Goal: Information Seeking & Learning: Learn about a topic

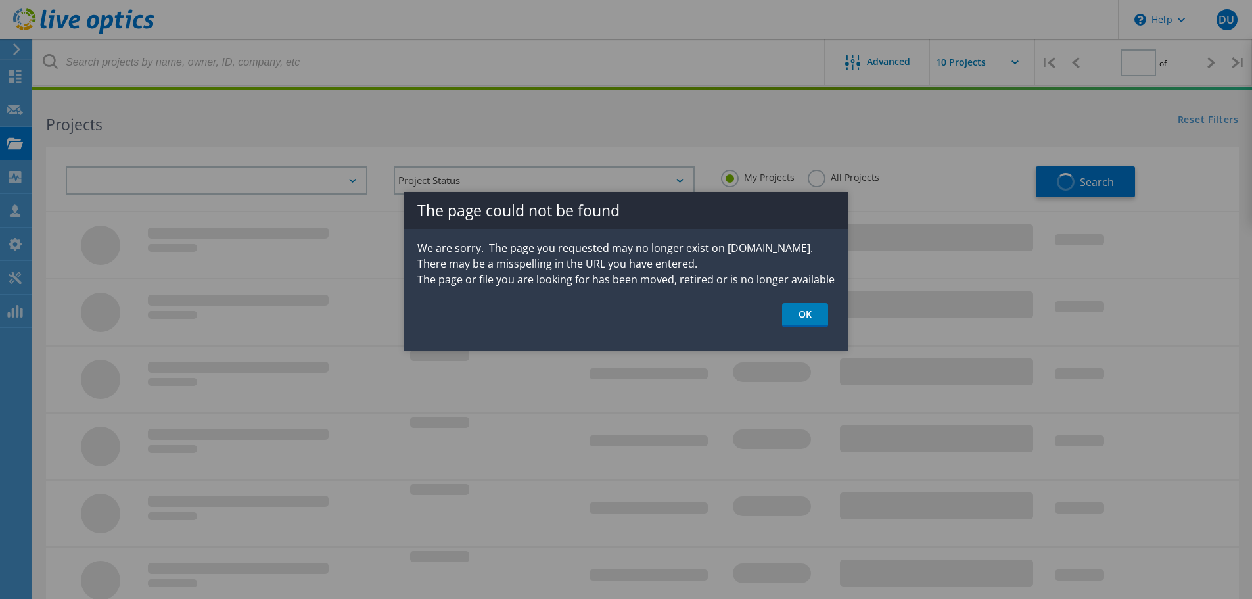
type input "1"
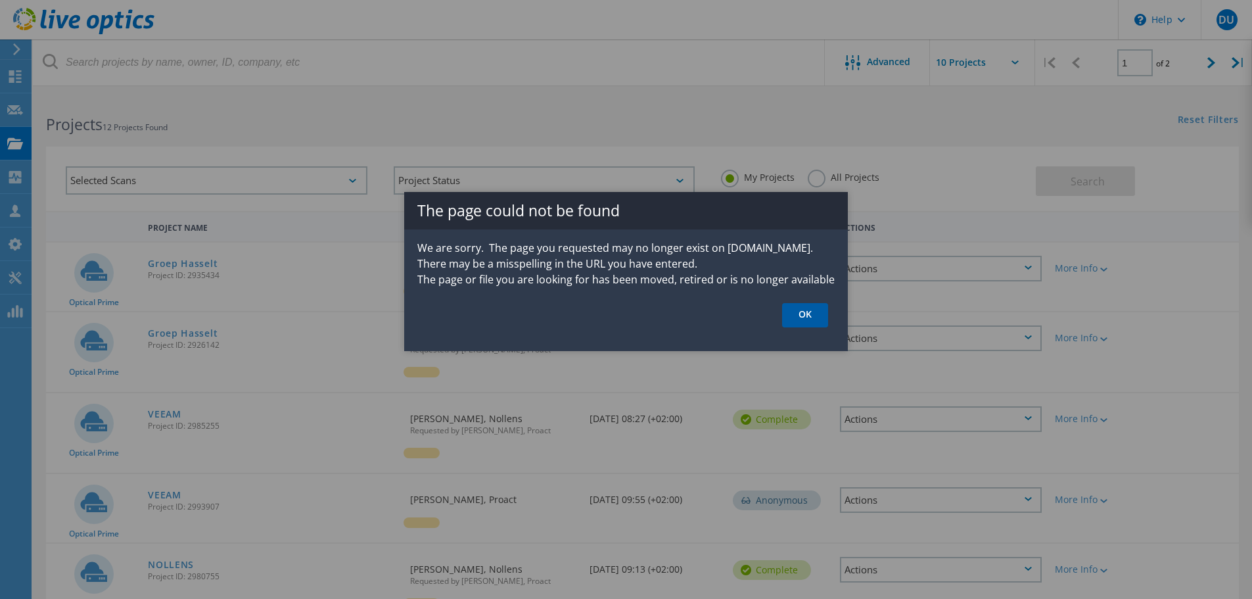
click at [790, 315] on link "OK" at bounding box center [805, 315] width 46 height 24
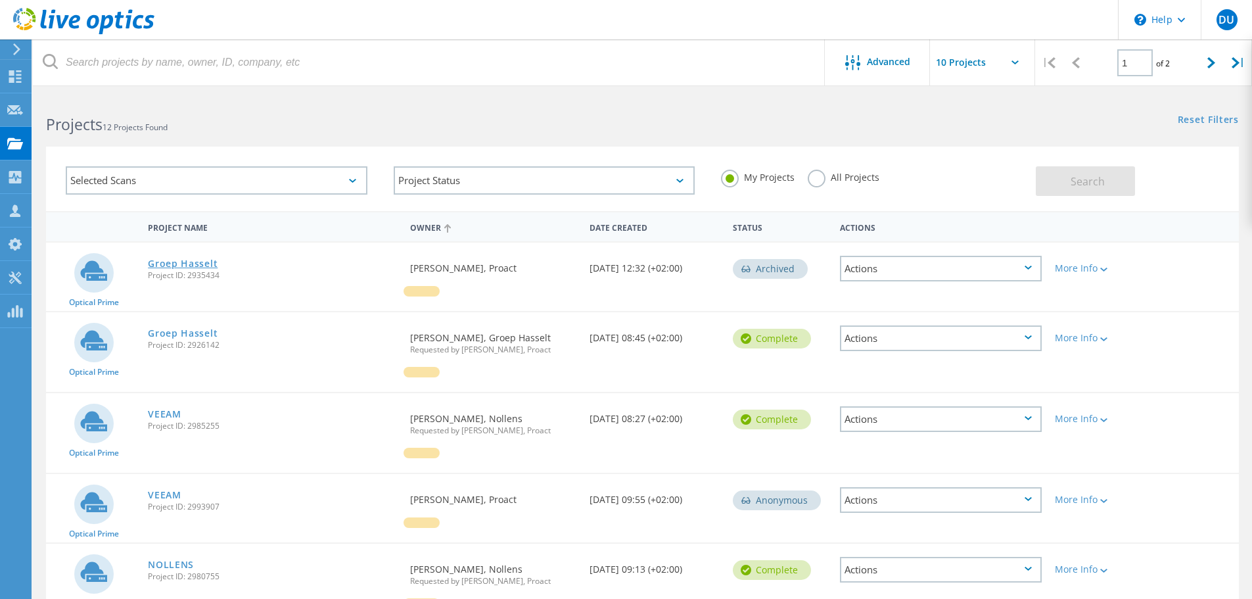
click at [183, 266] on link "Groep Hasselt" at bounding box center [183, 263] width 70 height 9
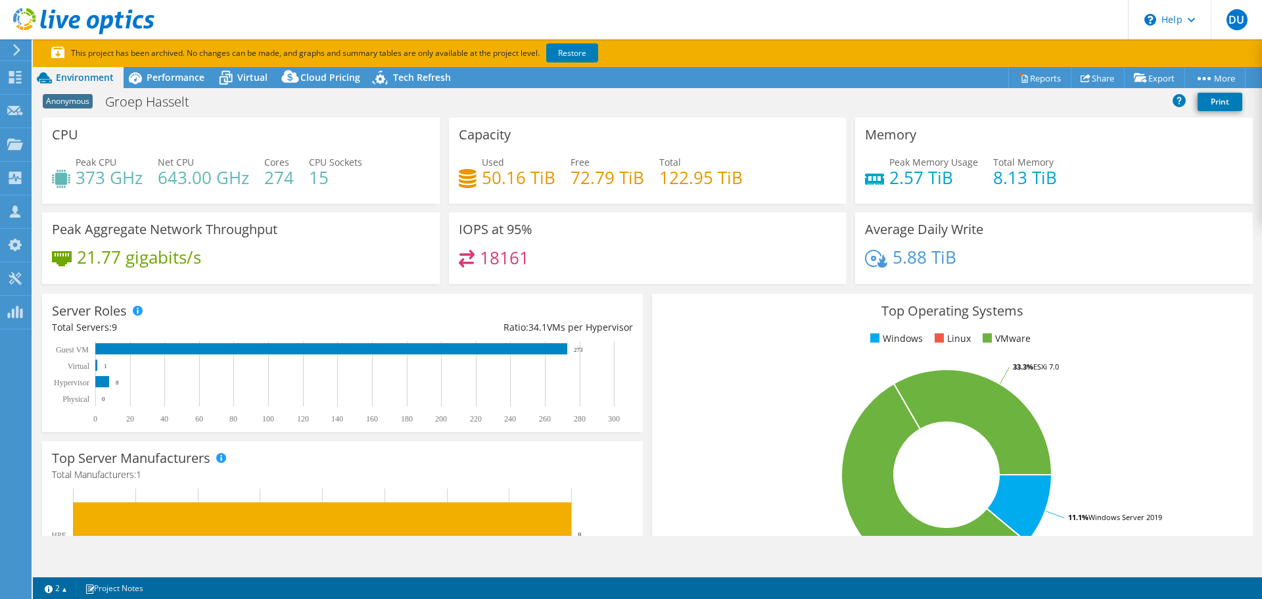
select select "USD"
click at [156, 77] on span "Performance" at bounding box center [176, 77] width 58 height 12
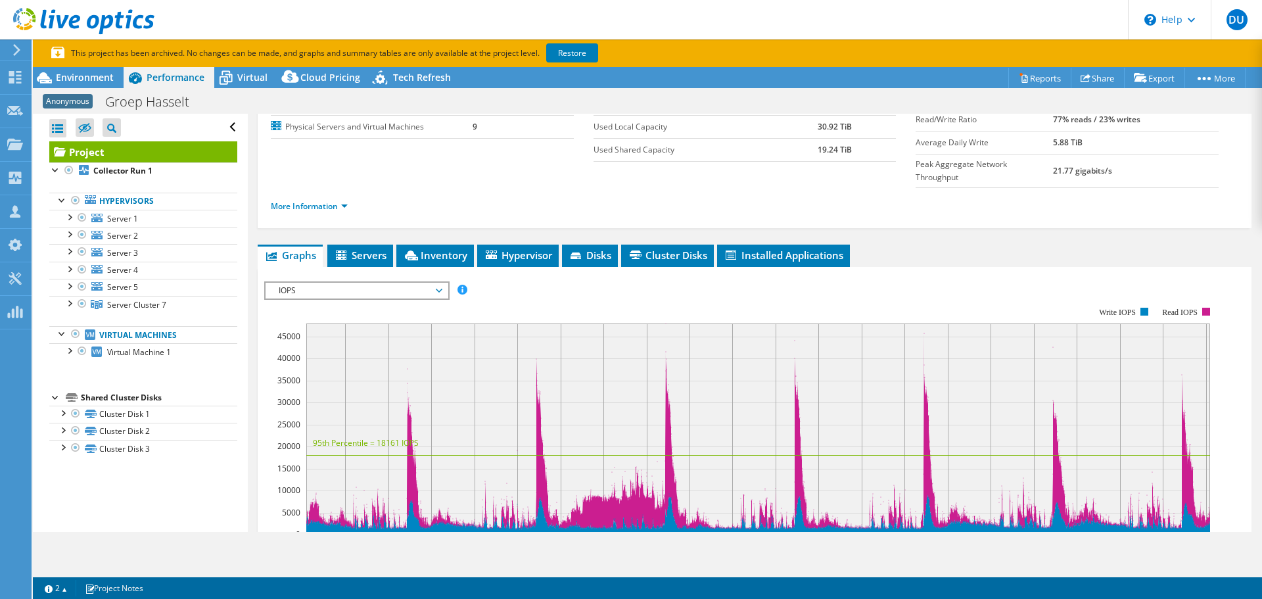
scroll to position [107, 0]
click at [360, 248] on span "Servers" at bounding box center [360, 254] width 53 height 13
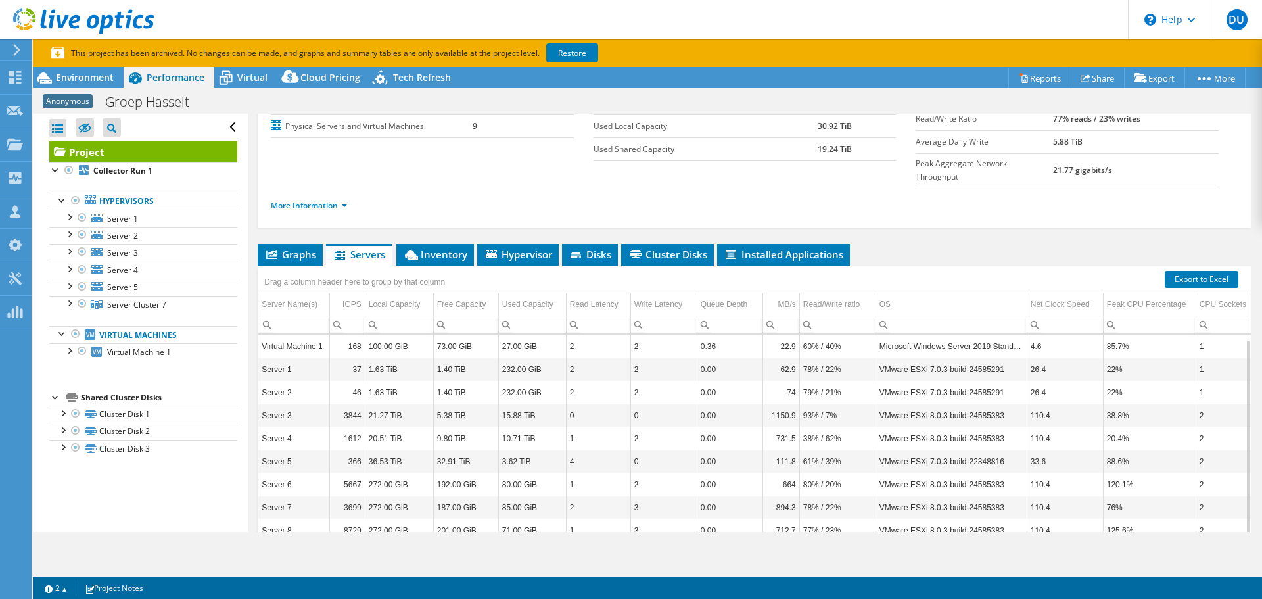
scroll to position [145, 0]
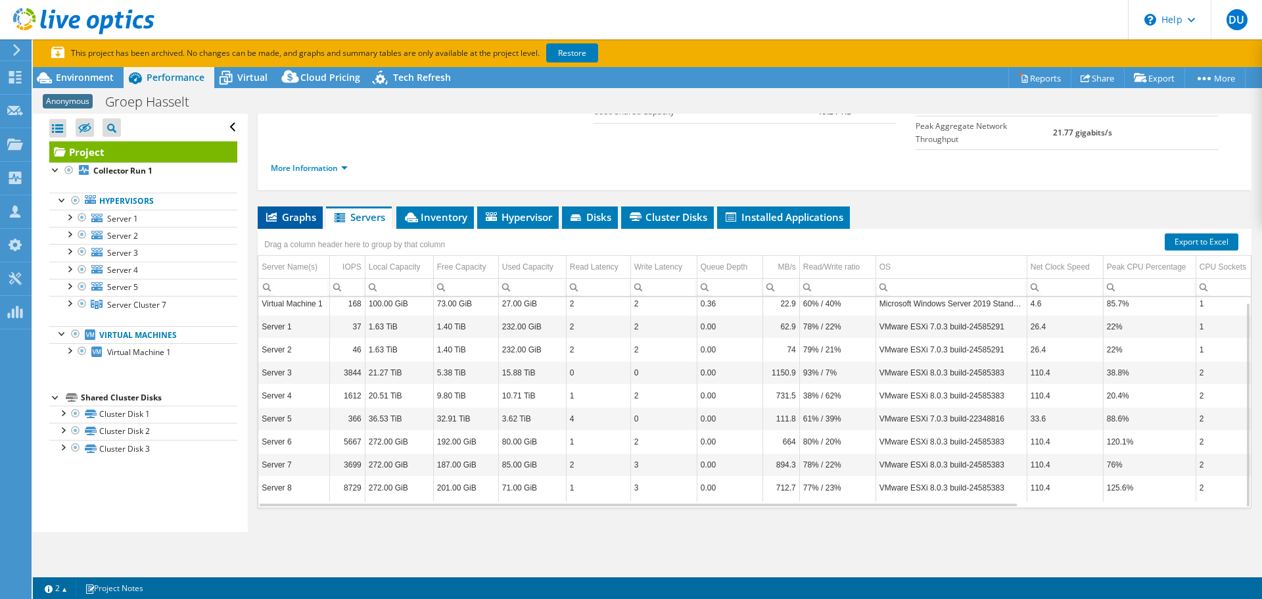
click at [313, 210] on span "Graphs" at bounding box center [290, 216] width 52 height 13
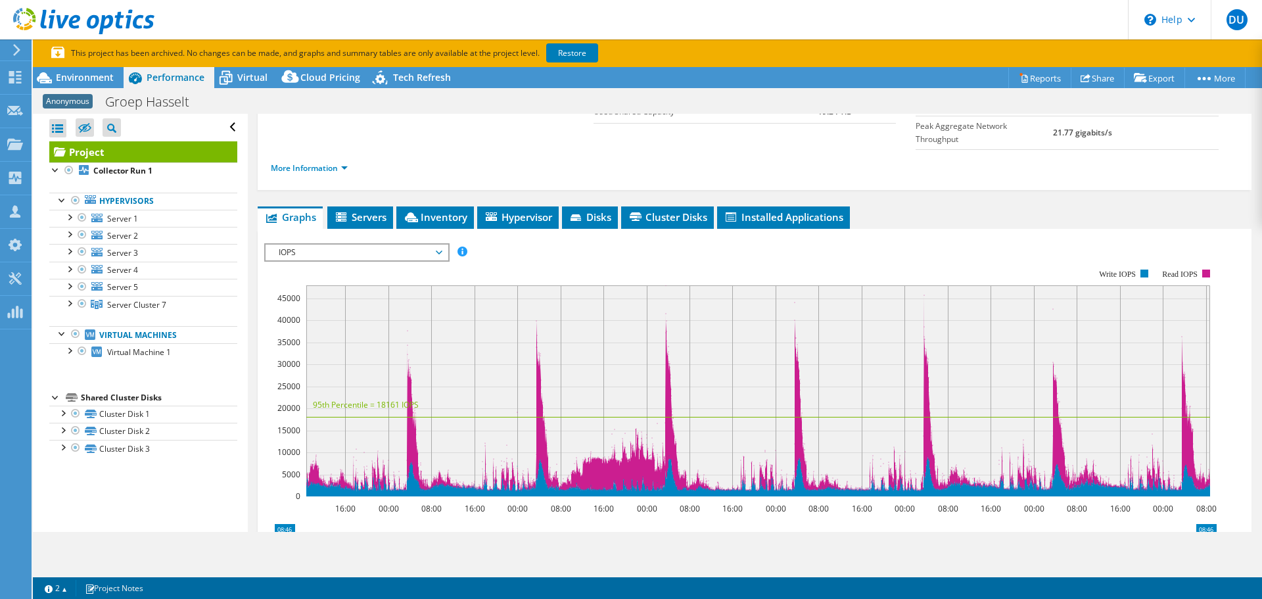
click at [437, 244] on span "IOPS" at bounding box center [356, 252] width 169 height 16
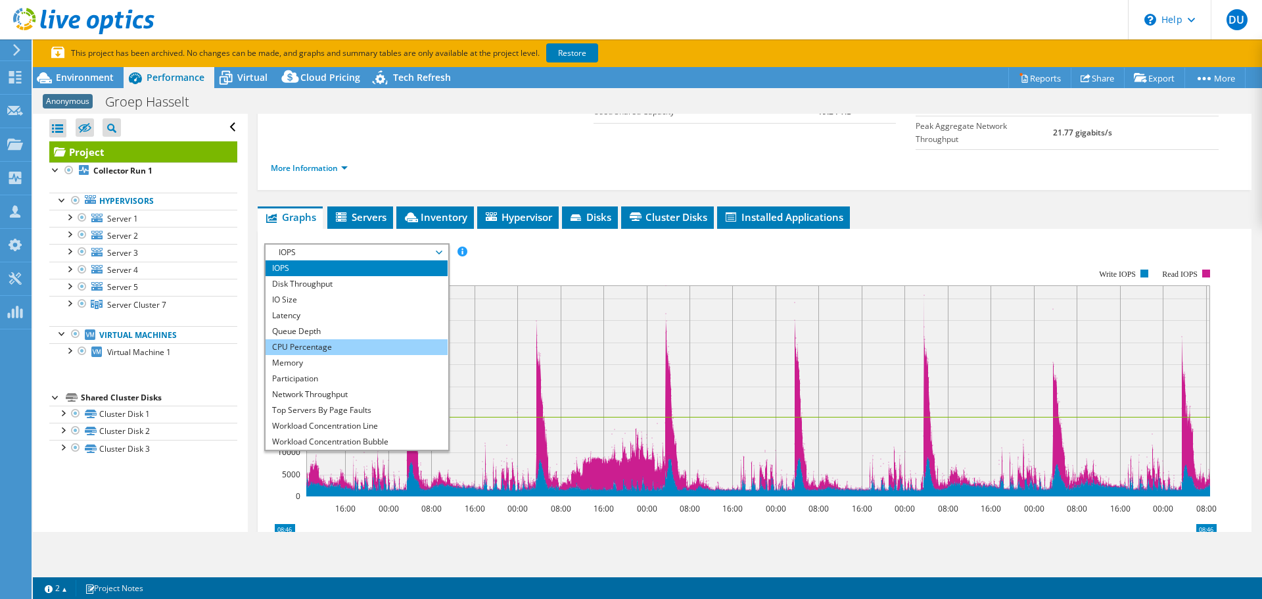
click at [329, 339] on li "CPU Percentage" at bounding box center [357, 347] width 182 height 16
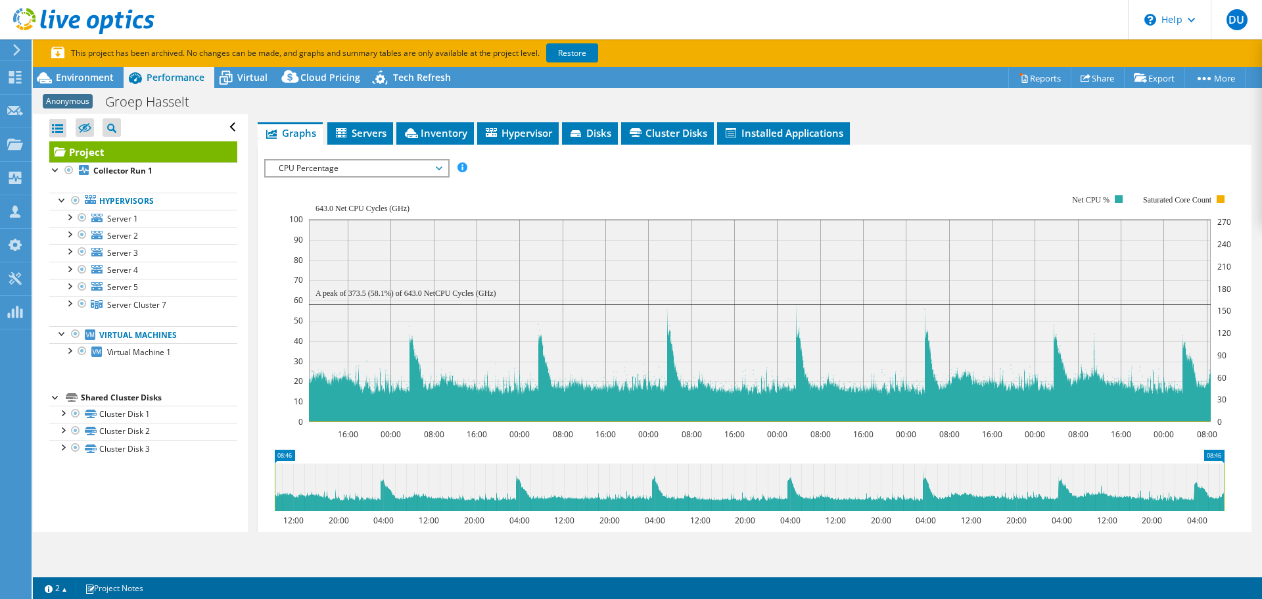
scroll to position [181, 0]
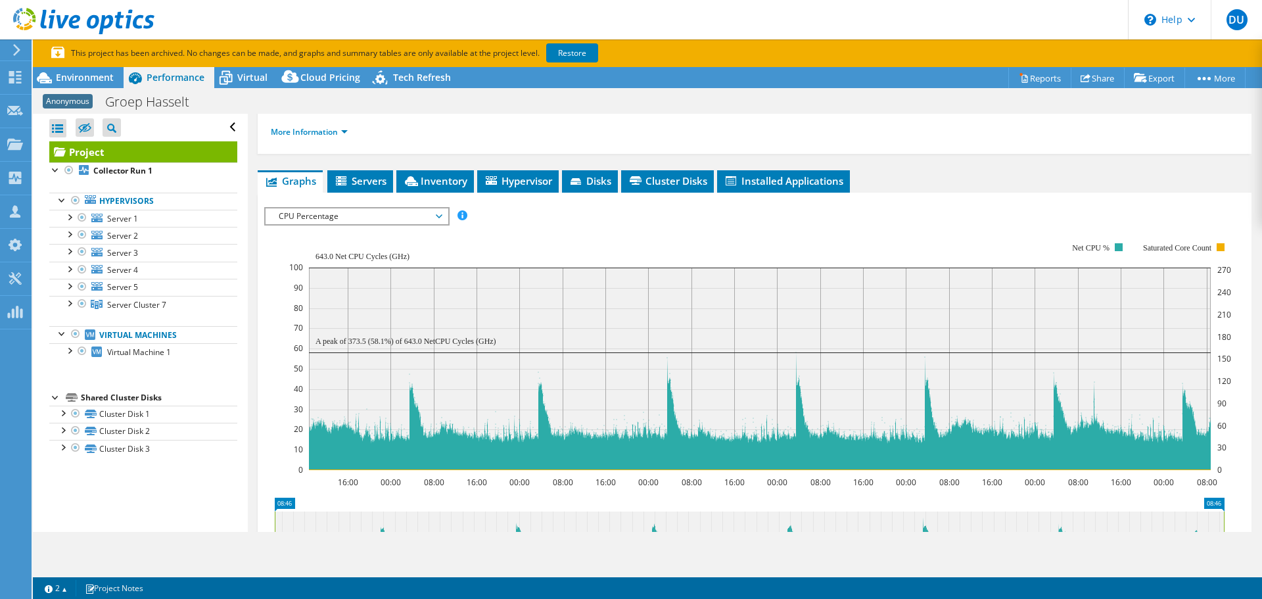
click at [563, 225] on rect at bounding box center [760, 356] width 942 height 263
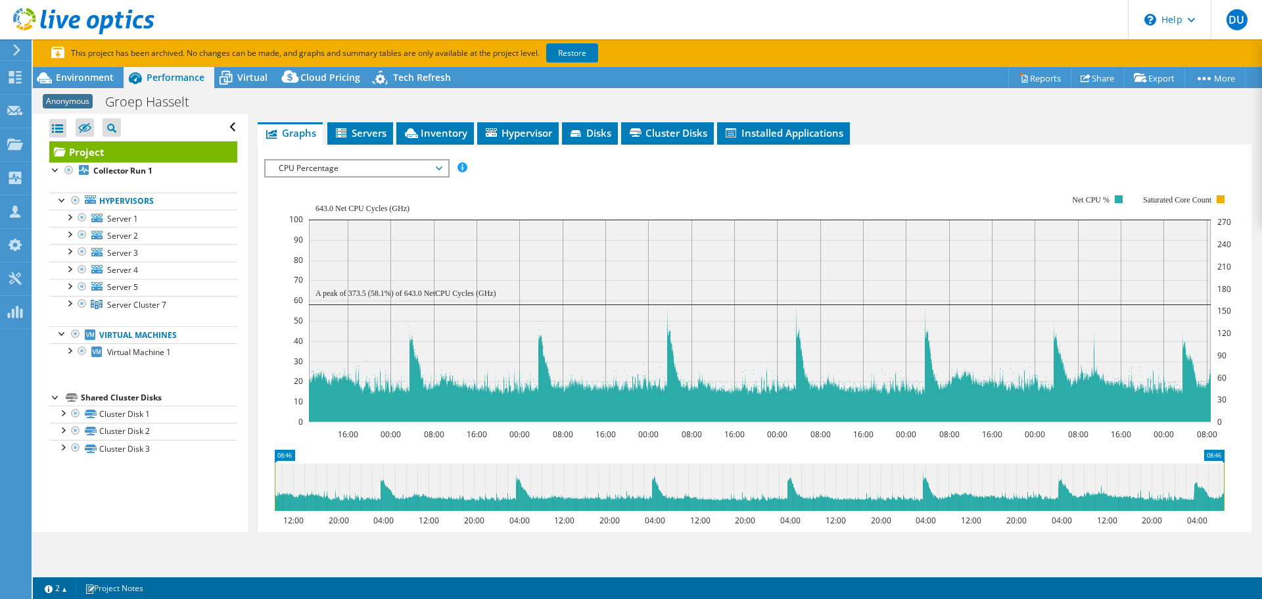
scroll to position [229, 0]
click at [119, 216] on span "Server 1" at bounding box center [122, 218] width 31 height 11
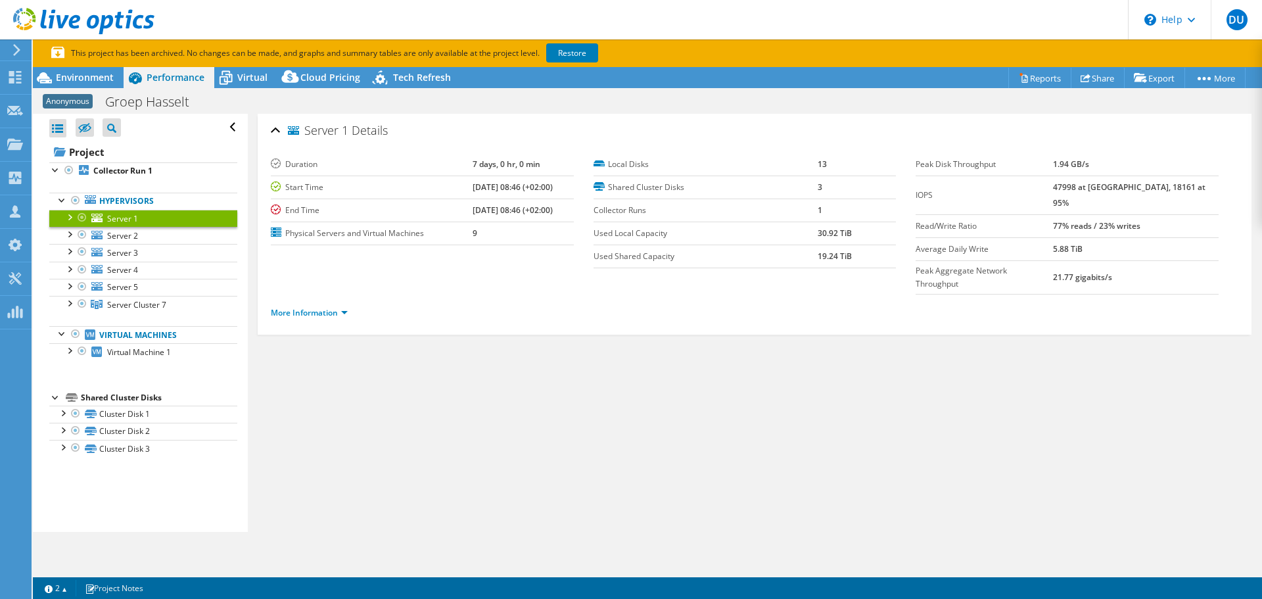
scroll to position [0, 0]
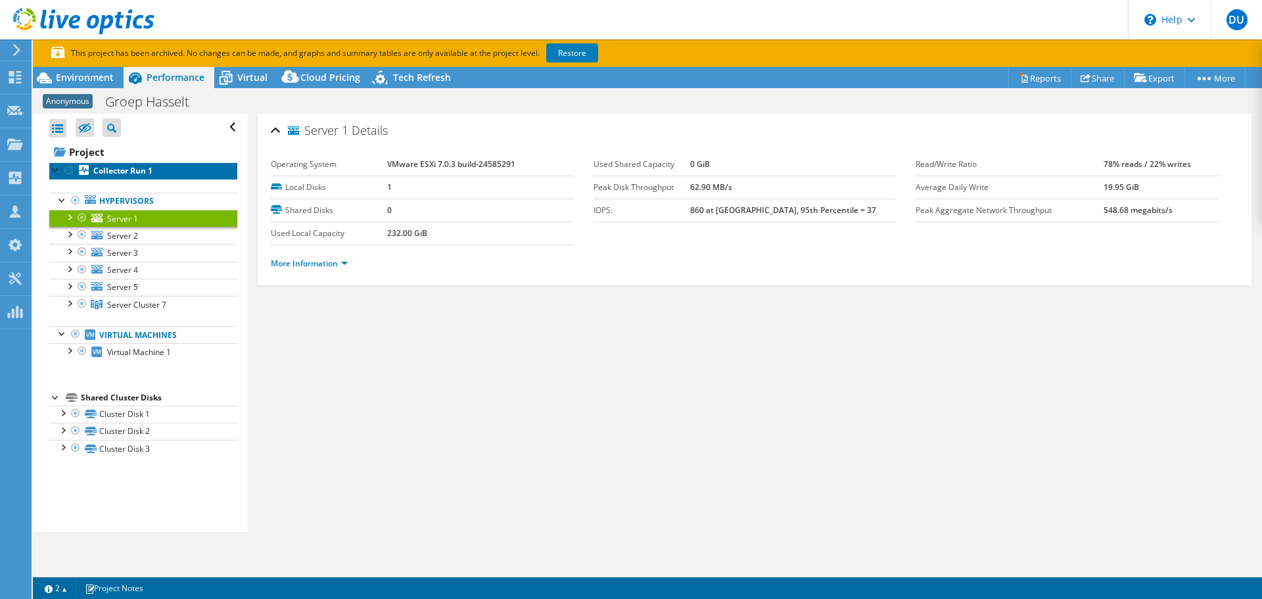
click at [129, 172] on b "Collector Run 1" at bounding box center [122, 170] width 59 height 11
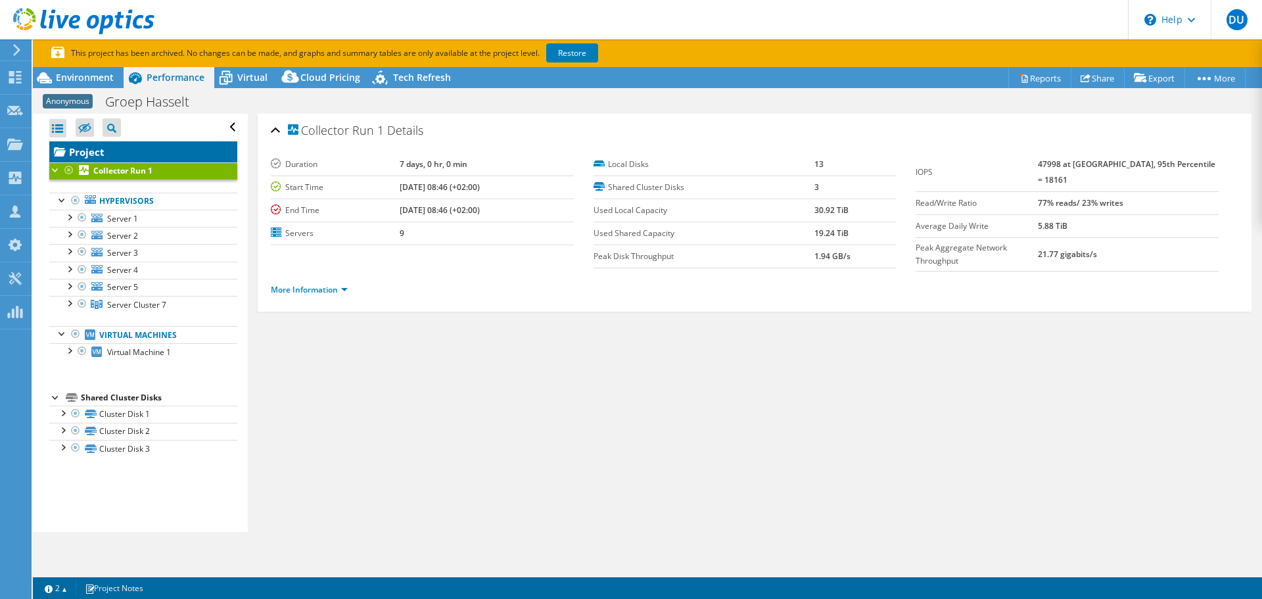
click at [91, 152] on link "Project" at bounding box center [143, 151] width 188 height 21
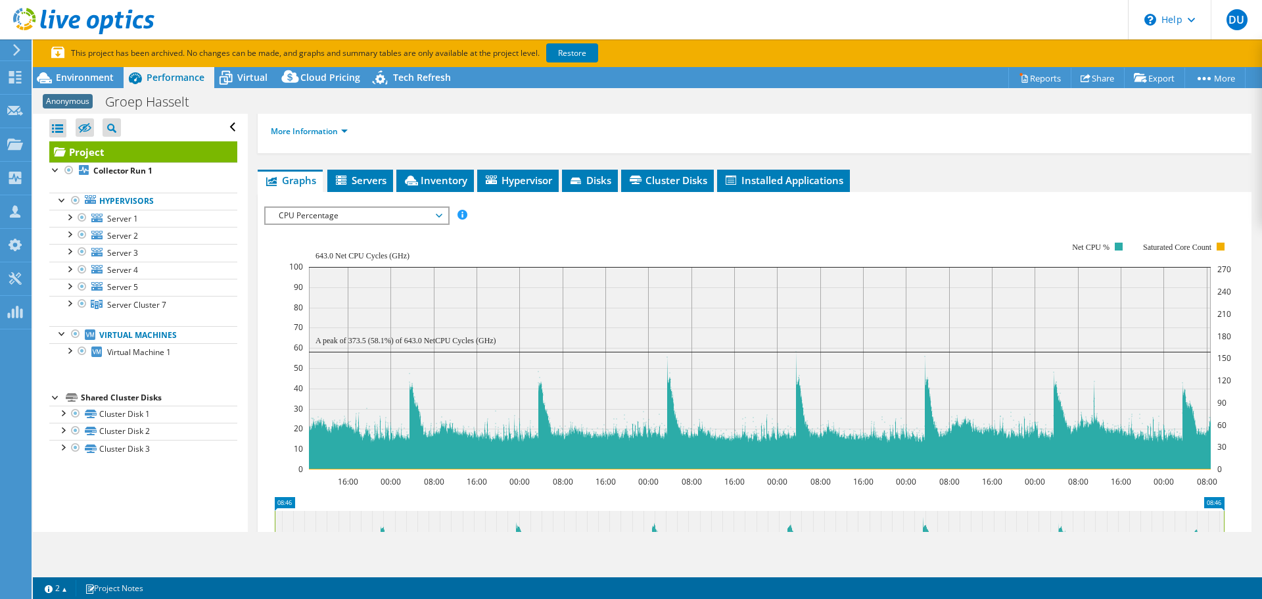
scroll to position [182, 0]
click at [269, 223] on icon "16:00 00:00 08:00 16:00 00:00 08:00 16:00 00:00 08:00 16:00 00:00 08:00 16:00 0…" at bounding box center [749, 354] width 970 height 263
click at [743, 223] on rect at bounding box center [760, 354] width 942 height 263
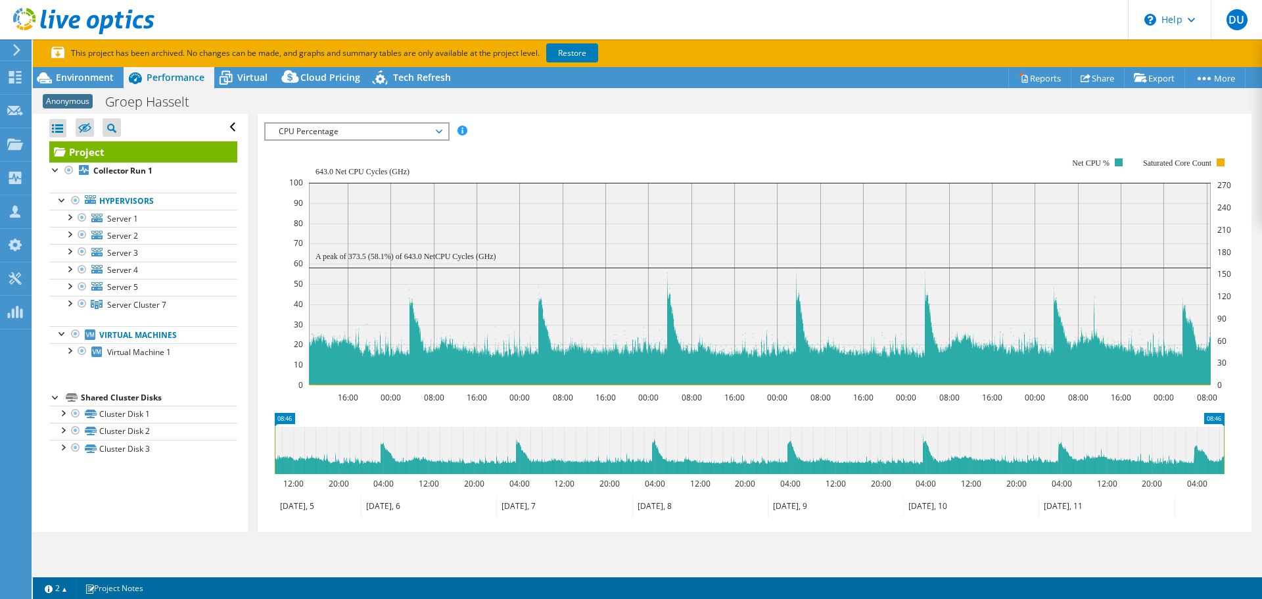
scroll to position [265, 0]
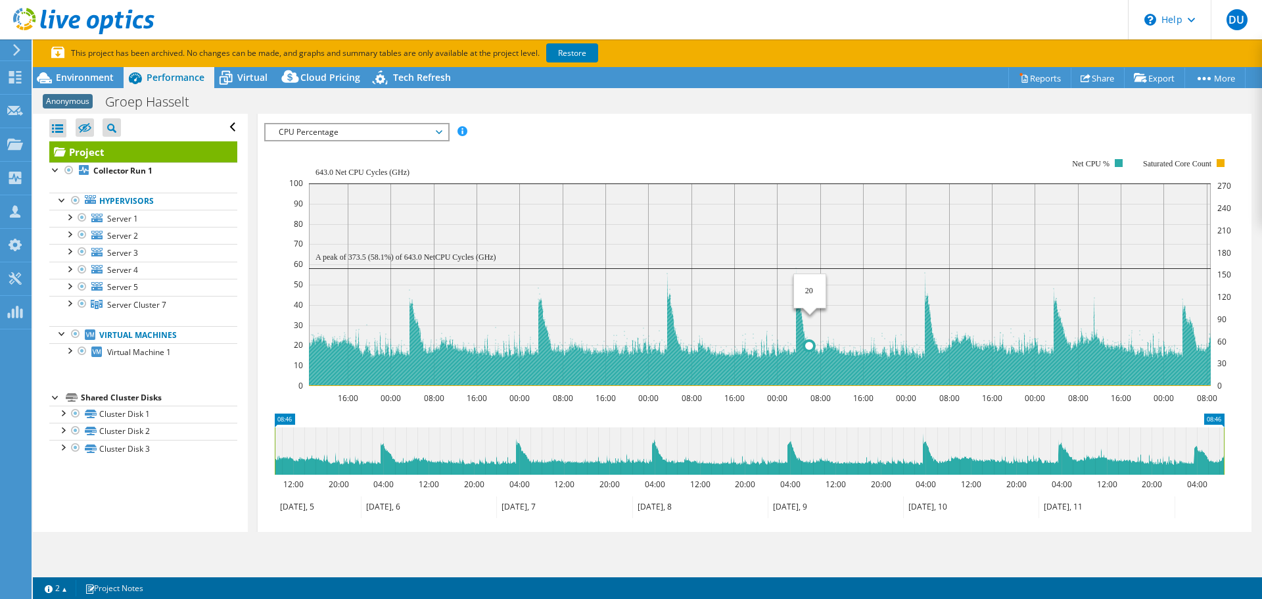
click at [810, 245] on rect at bounding box center [760, 284] width 902 height 202
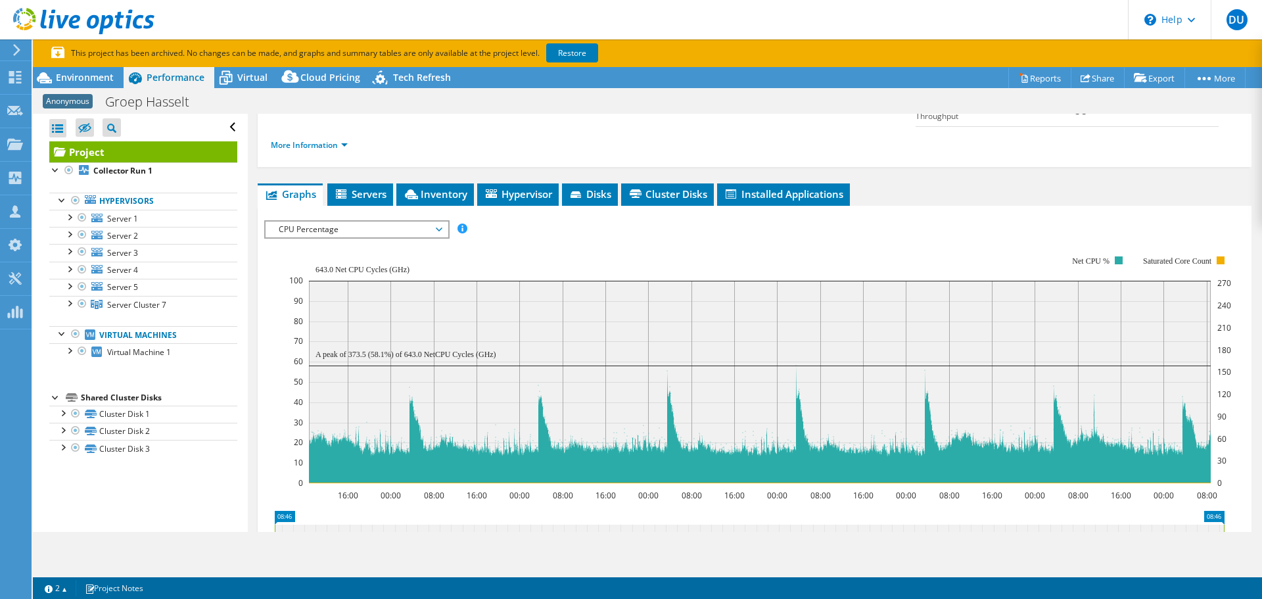
scroll to position [152, 0]
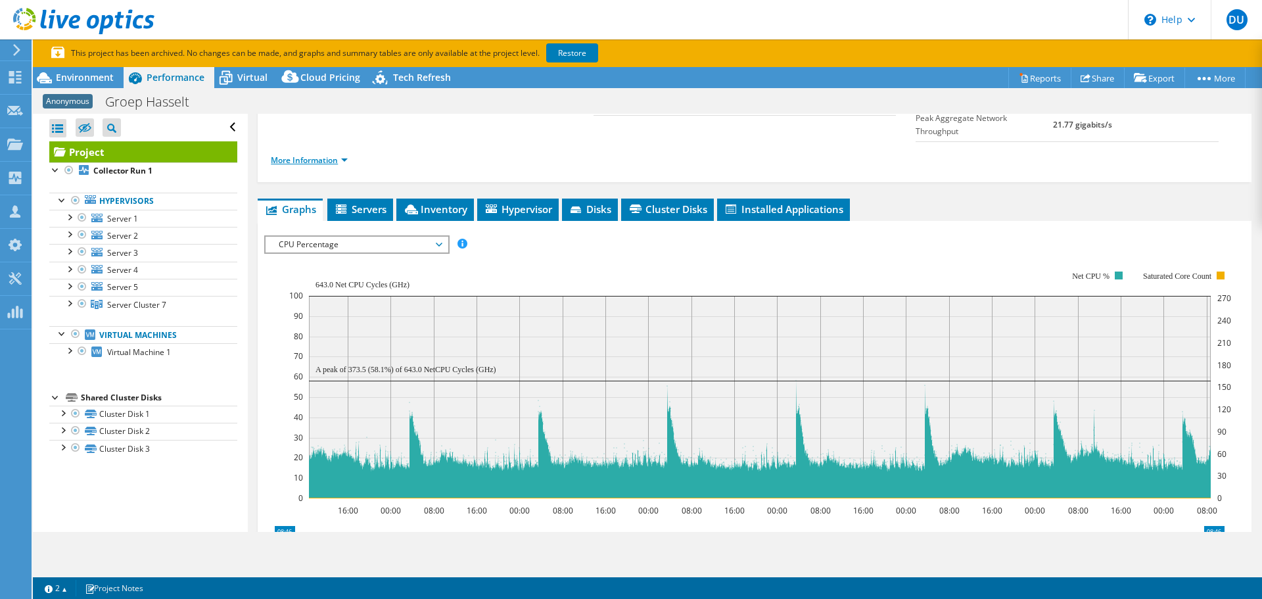
click at [339, 154] on link "More Information" at bounding box center [309, 159] width 77 height 11
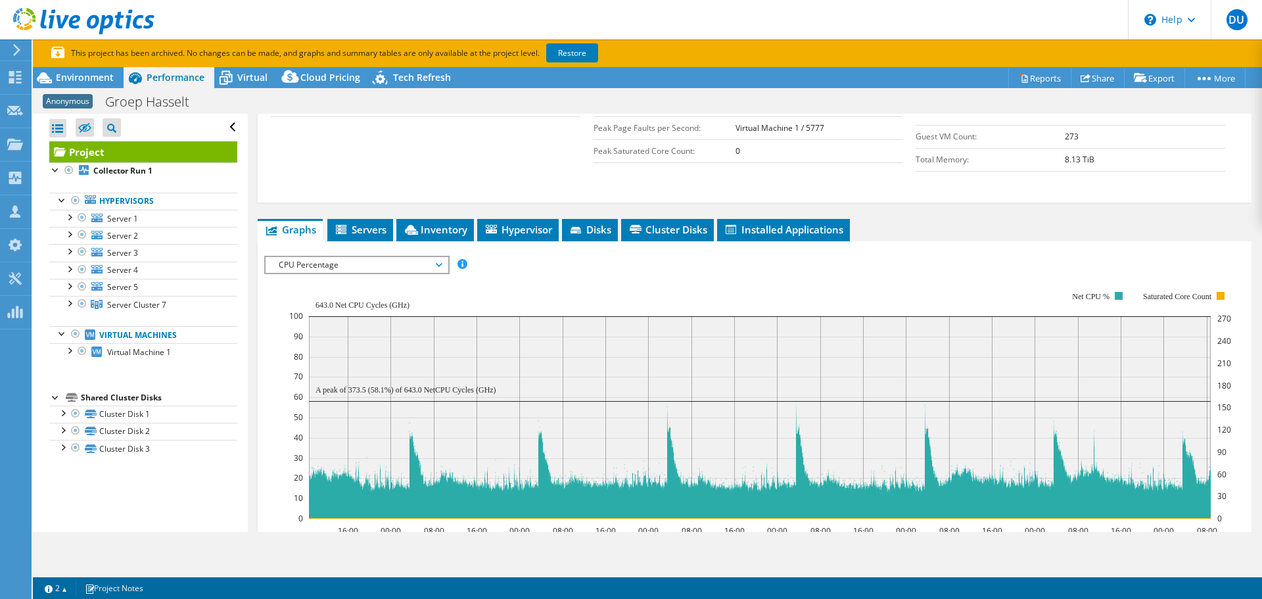
scroll to position [332, 0]
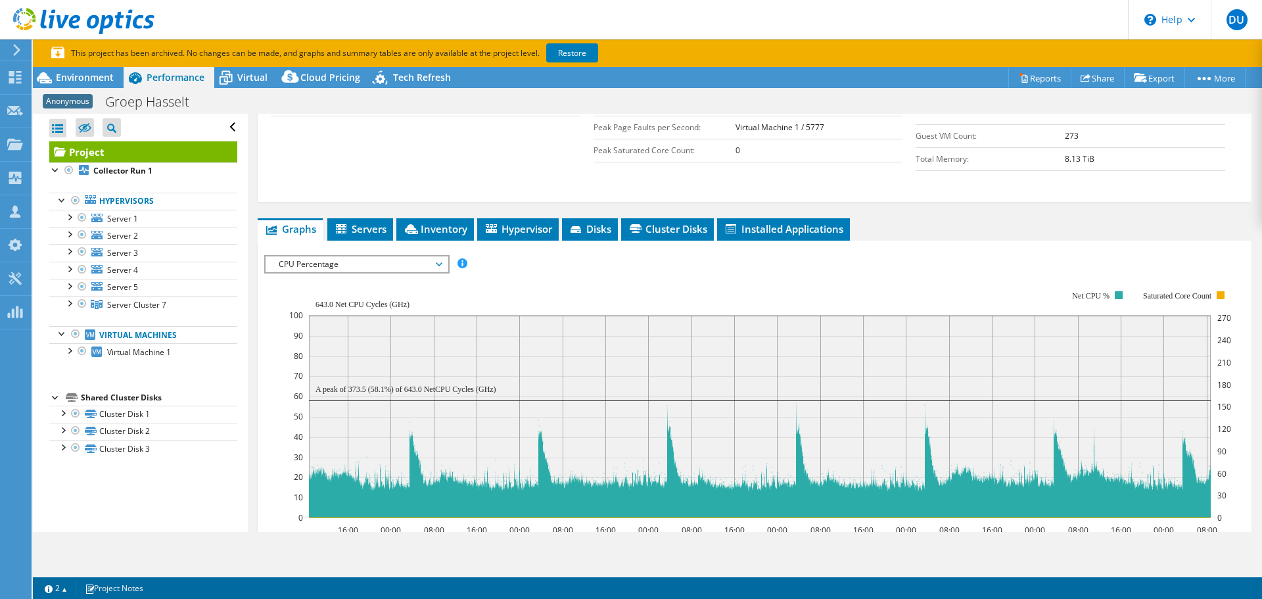
click at [437, 256] on span "CPU Percentage" at bounding box center [356, 264] width 169 height 16
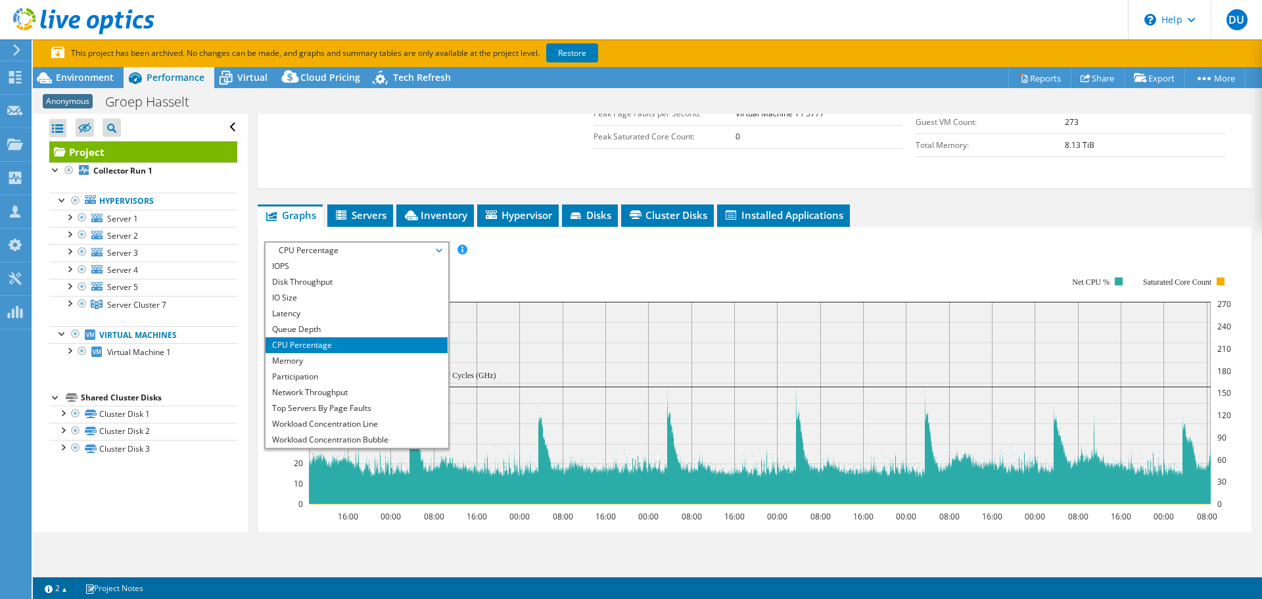
scroll to position [346, 0]
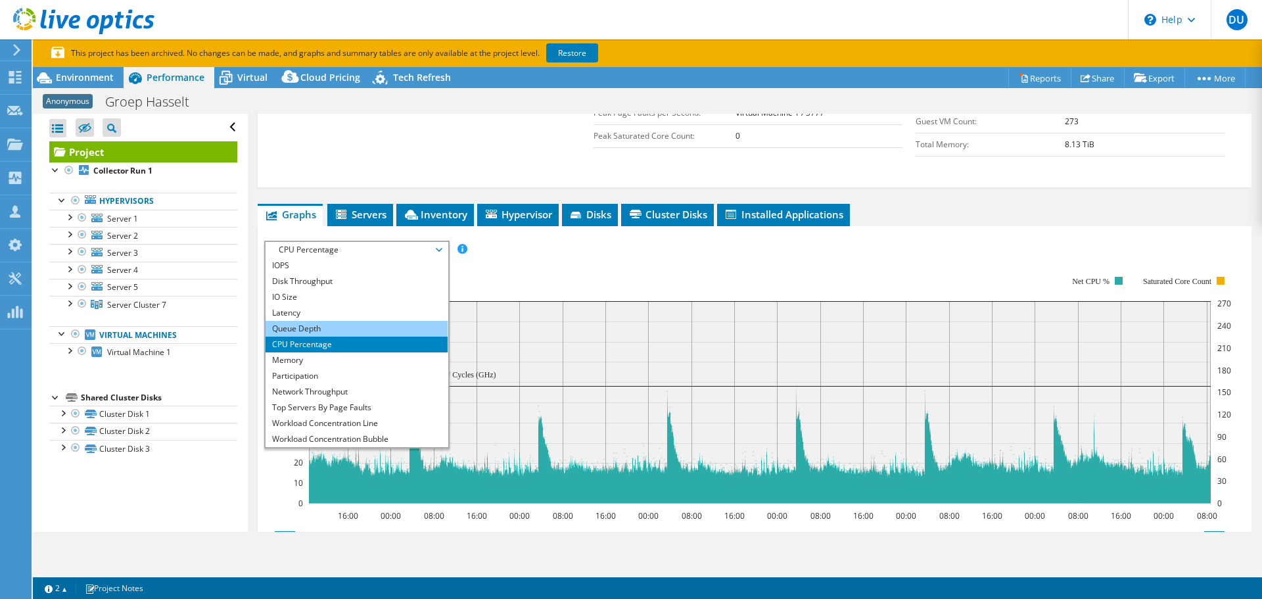
click at [386, 321] on li "Queue Depth" at bounding box center [357, 329] width 182 height 16
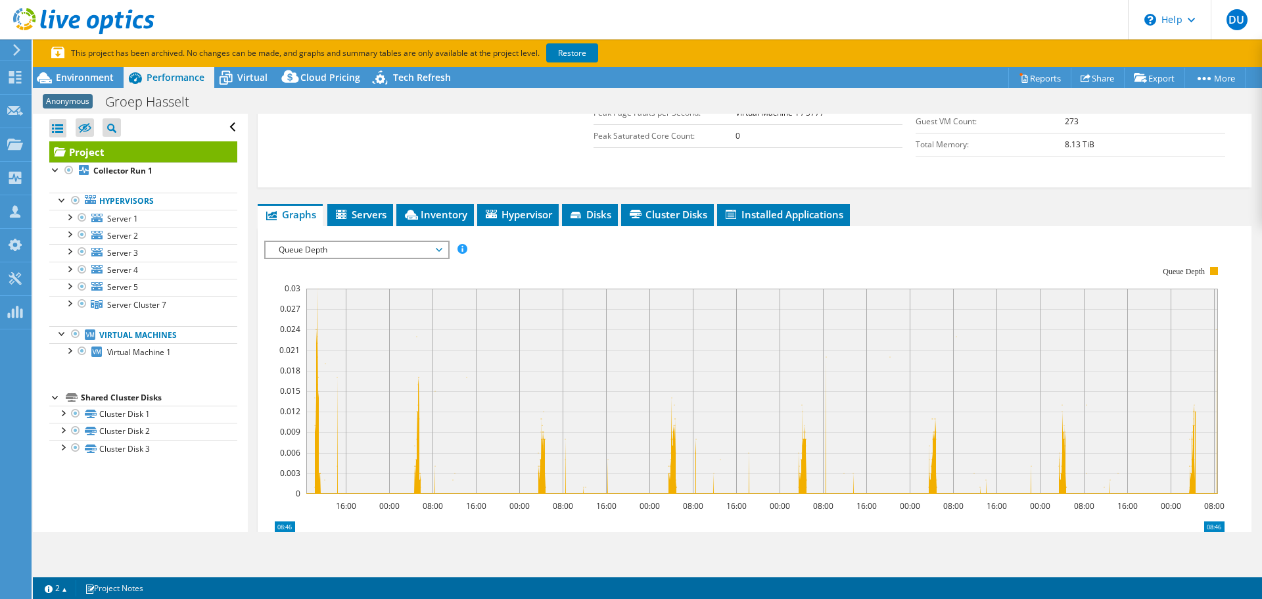
click at [442, 242] on span "Queue Depth" at bounding box center [357, 250] width 182 height 16
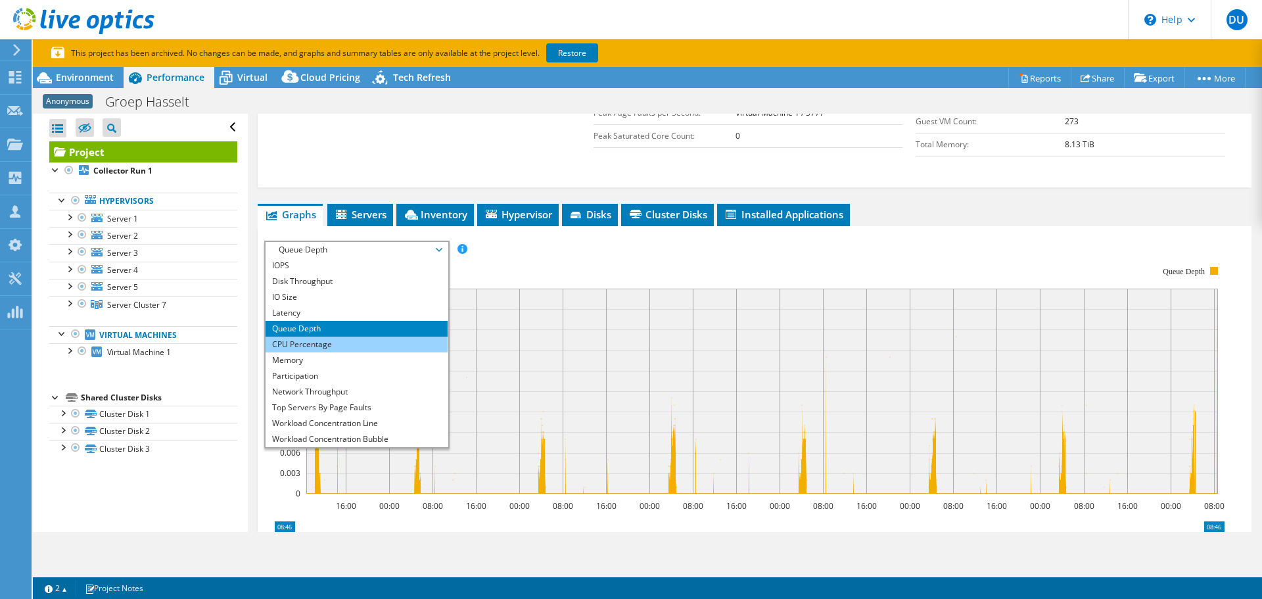
click at [348, 336] on li "CPU Percentage" at bounding box center [357, 344] width 182 height 16
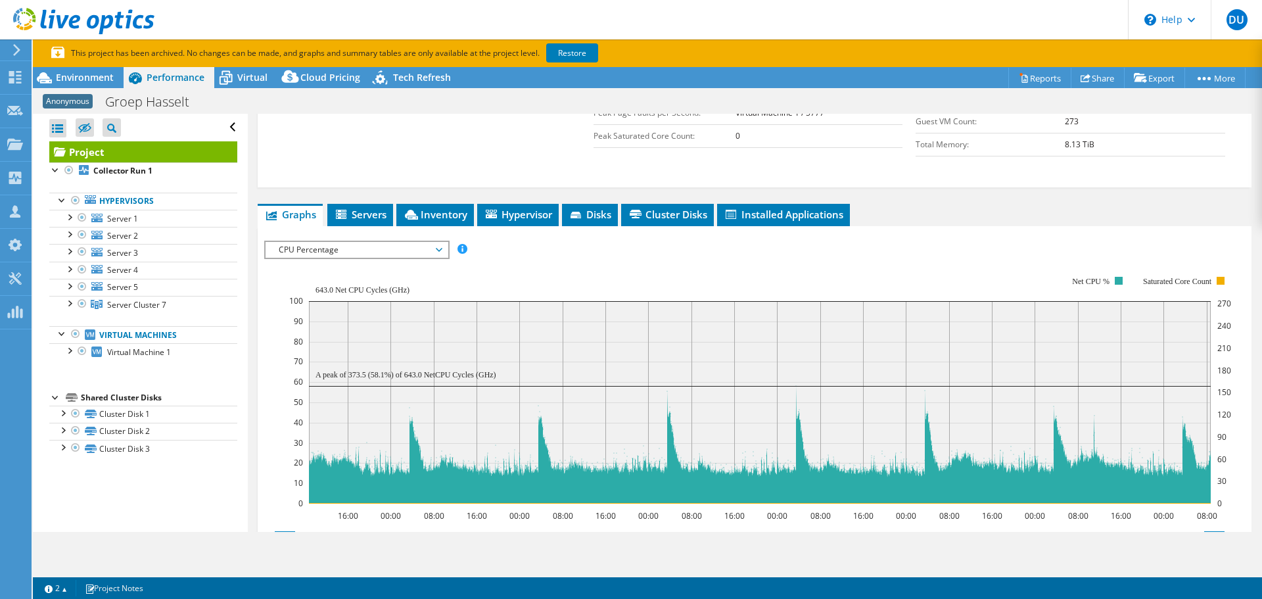
click at [440, 242] on span "CPU Percentage" at bounding box center [356, 250] width 169 height 16
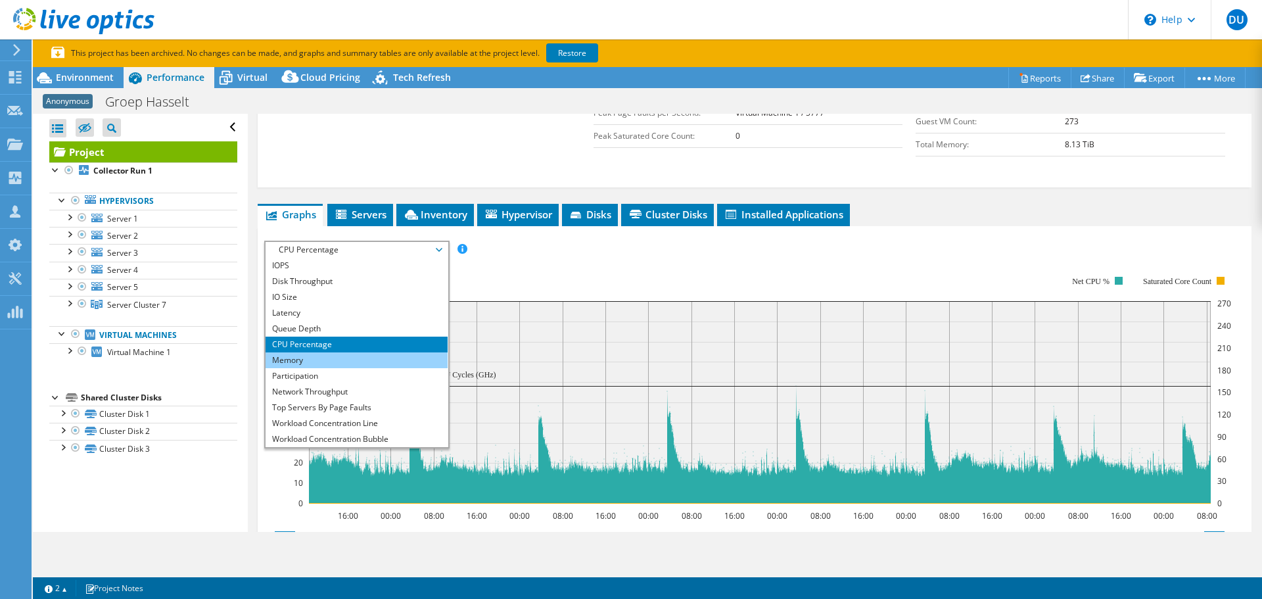
click at [332, 352] on li "Memory" at bounding box center [357, 360] width 182 height 16
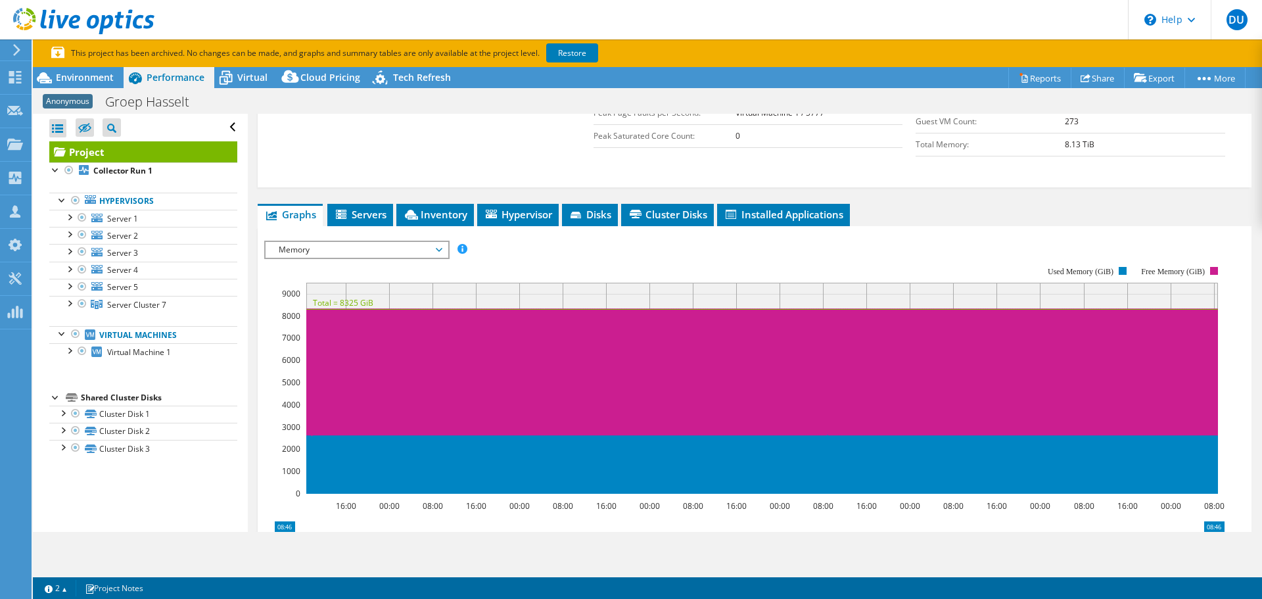
click at [439, 242] on span "Memory" at bounding box center [356, 250] width 169 height 16
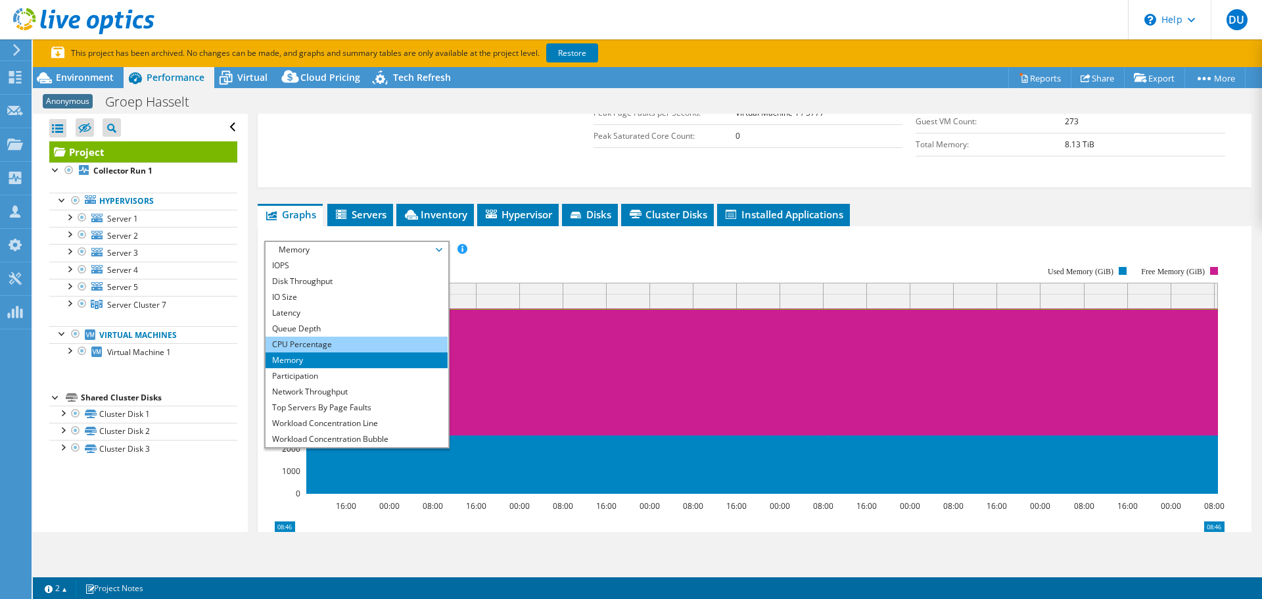
click at [348, 336] on li "CPU Percentage" at bounding box center [357, 344] width 182 height 16
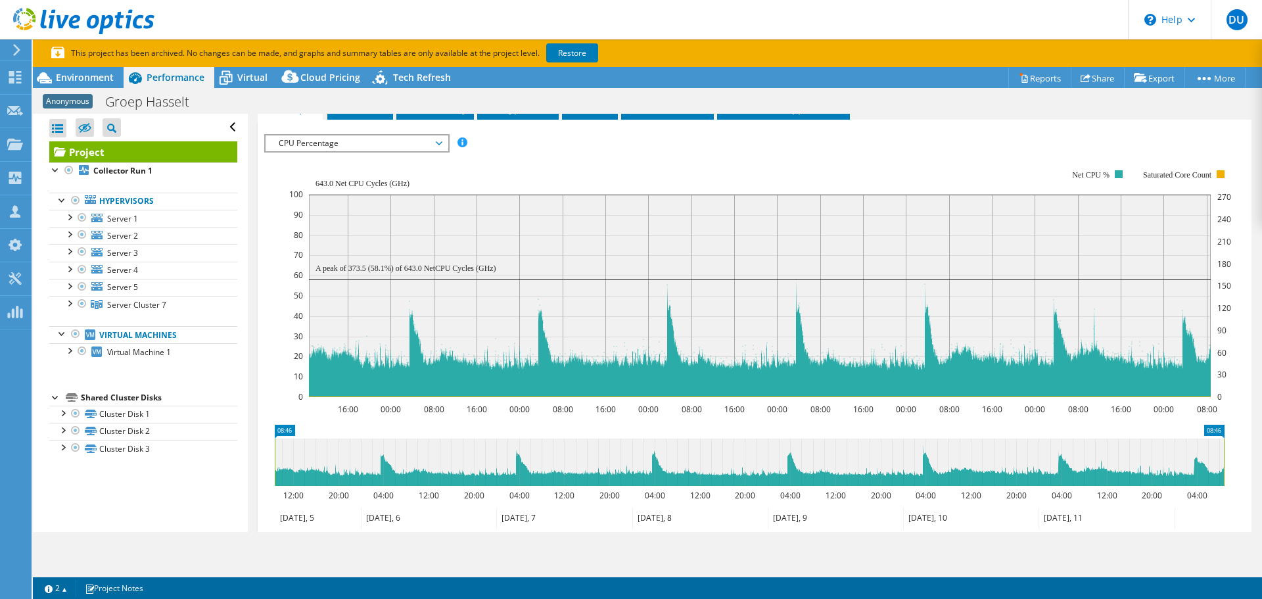
scroll to position [455, 0]
